Goal: Information Seeking & Learning: Understand process/instructions

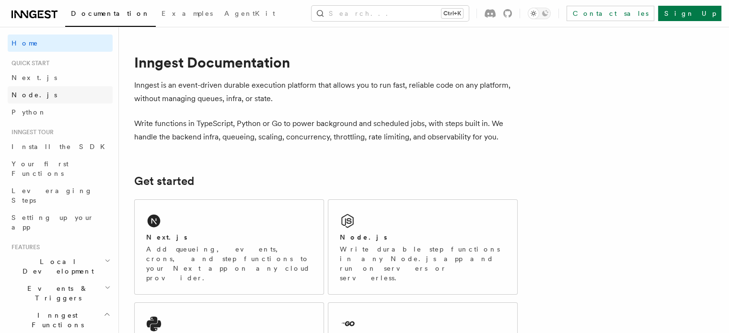
click at [17, 96] on span "Node.js" at bounding box center [35, 95] width 46 height 8
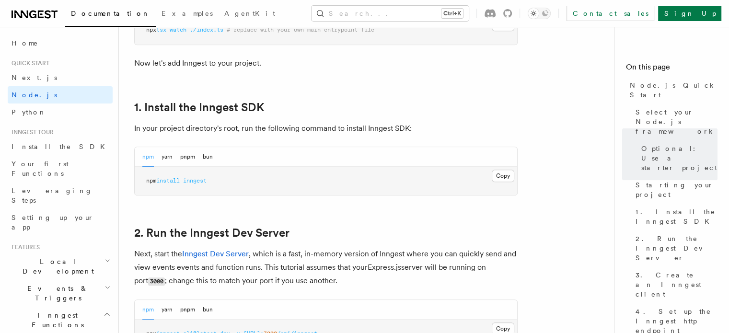
scroll to position [562, 0]
click at [508, 178] on button "Copy Copied" at bounding box center [503, 175] width 23 height 12
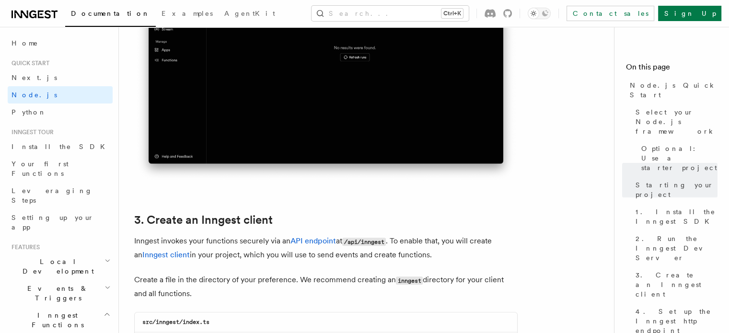
scroll to position [1130, 0]
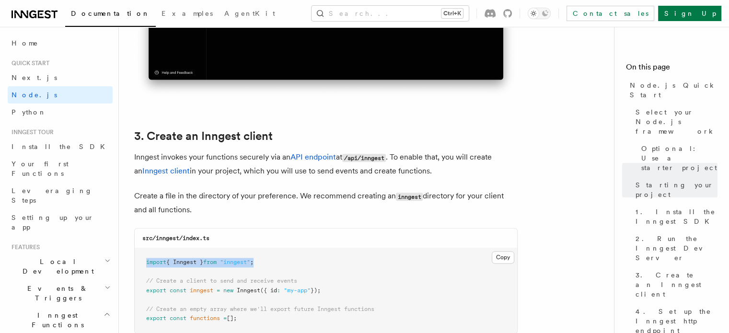
drag, startPoint x: 143, startPoint y: 261, endPoint x: 277, endPoint y: 254, distance: 133.9
click at [277, 254] on pre "import { Inngest } from "inngest" ; // Create a client to send and receive even…" at bounding box center [326, 290] width 382 height 85
copy span "import { Inngest } from "inngest" ;"
drag, startPoint x: 145, startPoint y: 291, endPoint x: 334, endPoint y: 291, distance: 189.3
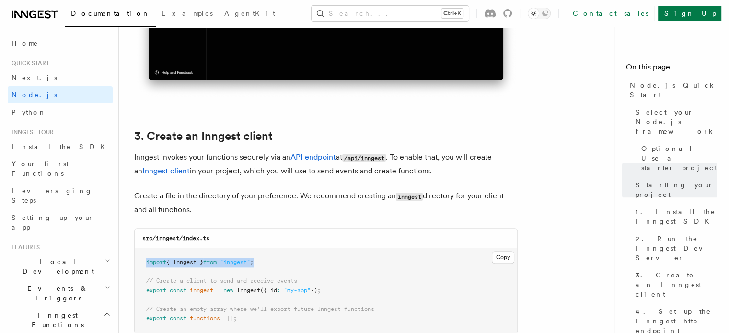
click at [334, 291] on pre "import { Inngest } from "inngest" ; // Create a client to send and receive even…" at bounding box center [326, 290] width 382 height 85
copy span "export const inngest = new Inngest ({ id : "my-app" });"
click at [332, 291] on pre "import { Inngest } from "inngest" ; // Create a client to send and receive even…" at bounding box center [326, 290] width 382 height 85
drag, startPoint x: 332, startPoint y: 291, endPoint x: 138, endPoint y: 284, distance: 194.2
click at [138, 284] on pre "import { Inngest } from "inngest" ; // Create a client to send and receive even…" at bounding box center [326, 290] width 382 height 85
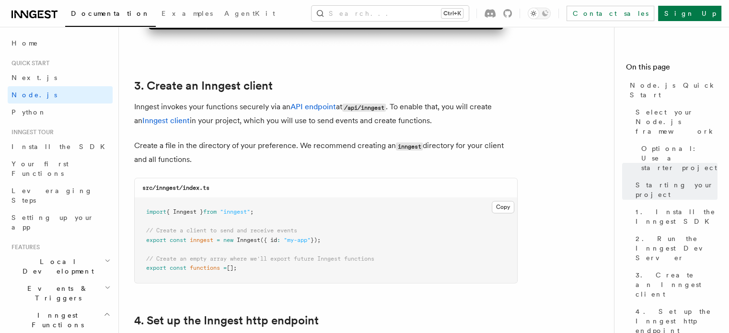
scroll to position [1184, 0]
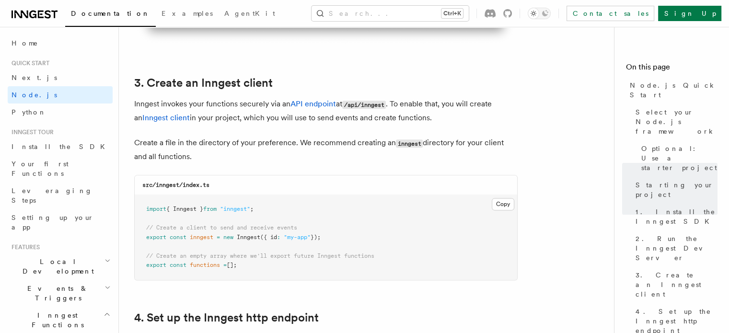
drag, startPoint x: 145, startPoint y: 256, endPoint x: 250, endPoint y: 265, distance: 105.9
click at [250, 265] on pre "import { Inngest } from "inngest" ; // Create a client to send and receive even…" at bounding box center [326, 237] width 382 height 85
copy code "// Create an empty array where we'll export future Inngest functions export con…"
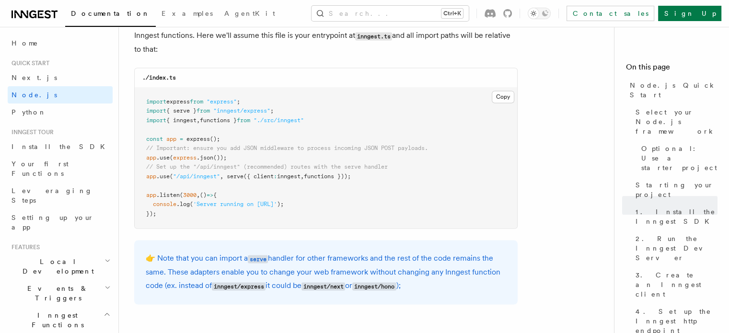
scroll to position [1501, 0]
drag, startPoint x: 228, startPoint y: 176, endPoint x: 357, endPoint y: 176, distance: 128.4
click at [351, 176] on span "app .use ( "/api/inngest" , serve ({ client : inngest , functions }));" at bounding box center [248, 176] width 205 height 7
copy span "serve ({ client : inngest , functions })"
drag, startPoint x: 144, startPoint y: 115, endPoint x: 317, endPoint y: 124, distance: 173.2
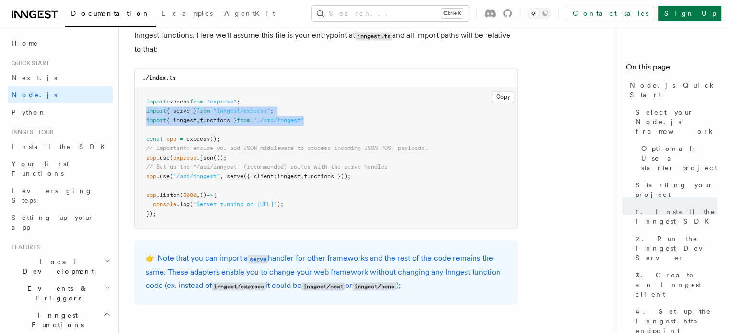
click at [317, 124] on pre "import express from "express" ; import { serve } from "inngest/express" ; impor…" at bounding box center [326, 158] width 382 height 141
copy code "import { serve } from "inngest/express" ; import { inngest , functions } from "…"
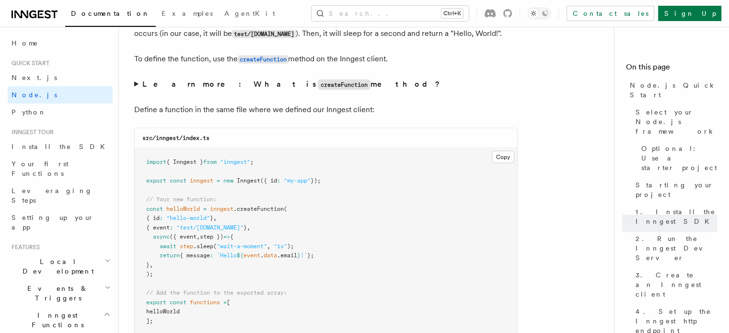
scroll to position [1841, 0]
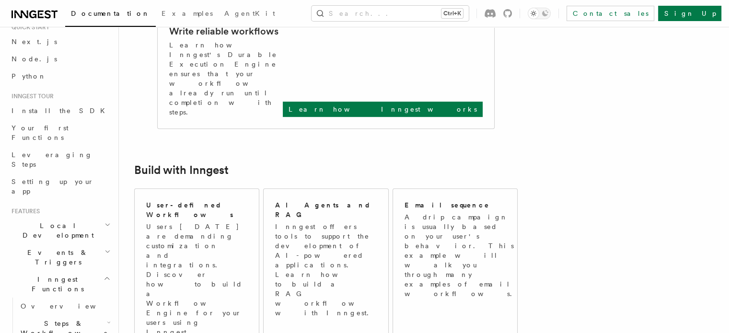
scroll to position [27, 0]
